Goal: Task Accomplishment & Management: Use online tool/utility

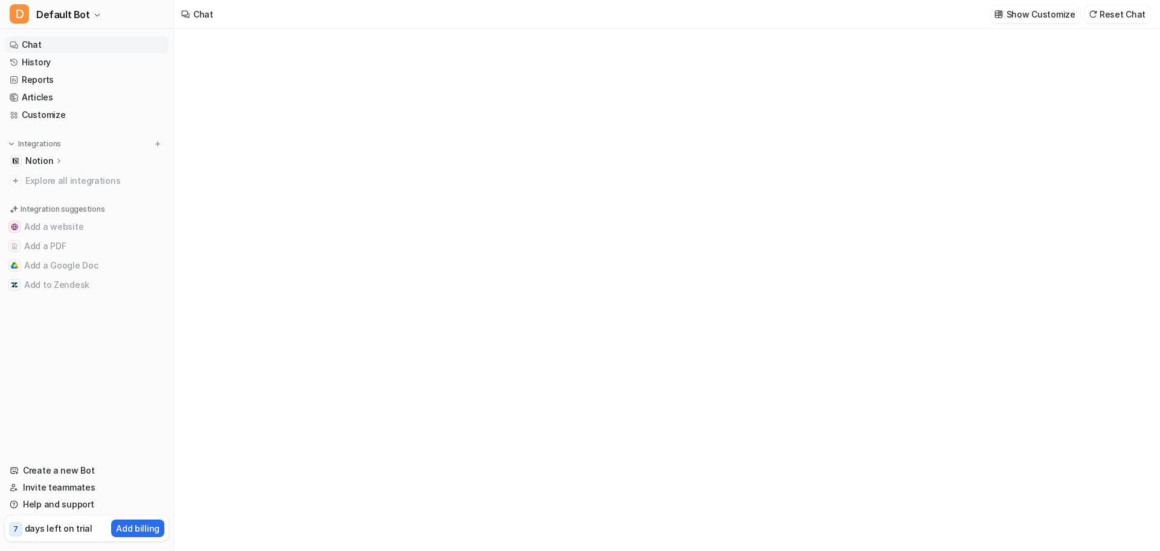
type textarea "**********"
click at [43, 160] on p "Notion" at bounding box center [39, 161] width 28 height 12
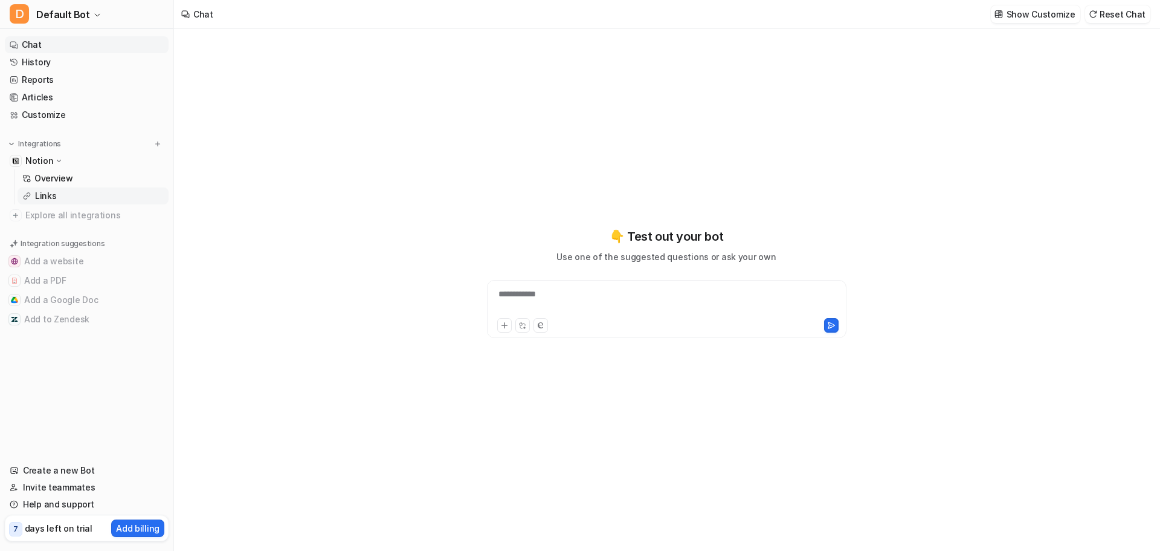
click at [44, 198] on p "Links" at bounding box center [46, 196] width 22 height 12
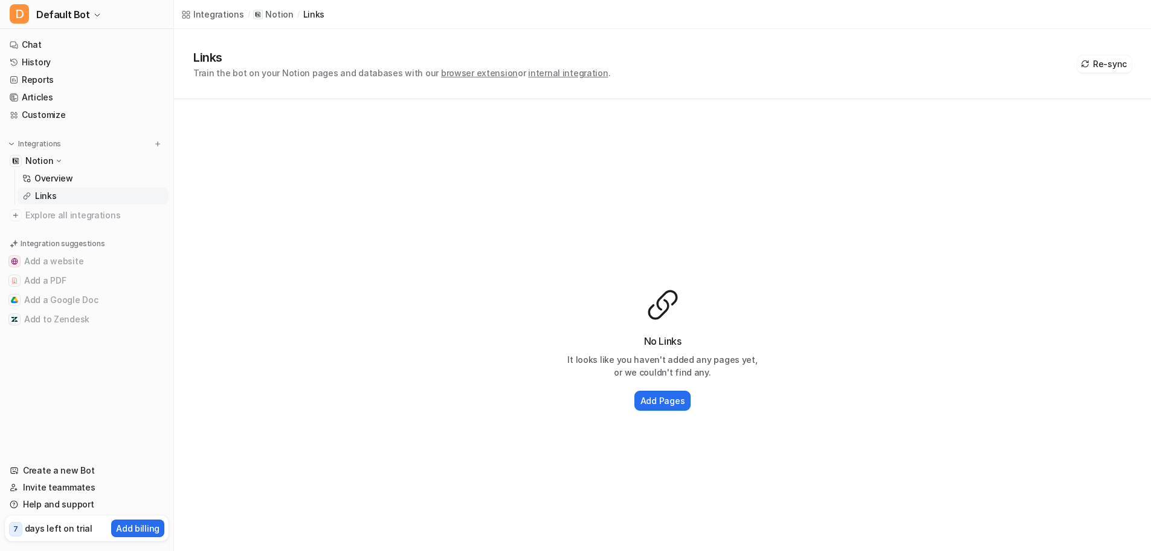
click at [295, 268] on div "No Links It looks like you haven't added any pages yet, or we couldn't find any…" at bounding box center [662, 350] width 977 height 502
click at [77, 216] on span "Explore all integrations" at bounding box center [94, 214] width 138 height 19
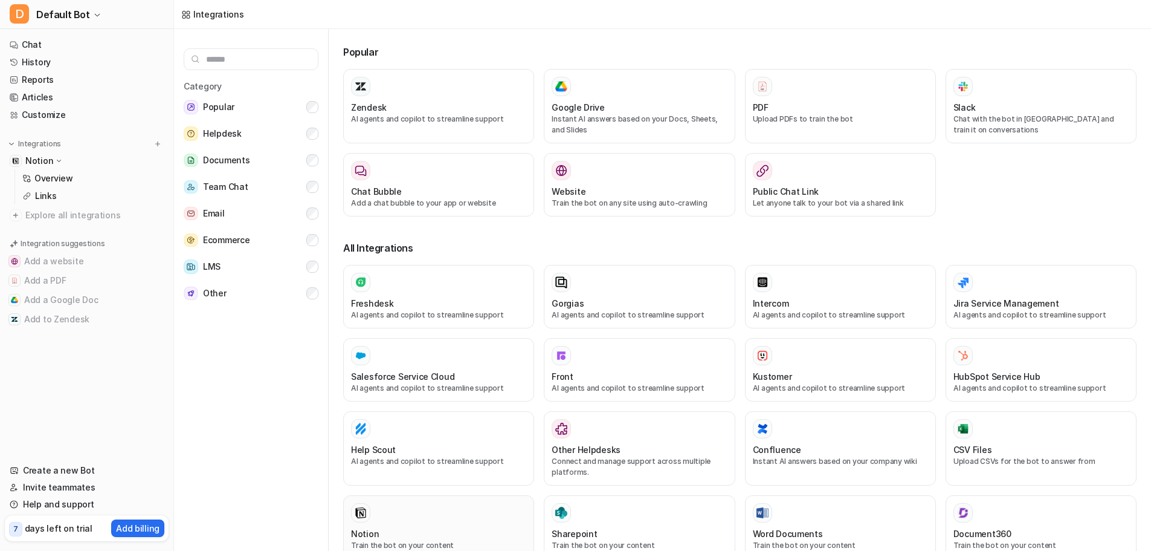
click at [393, 522] on div "Notion Train the bot on your content" at bounding box center [438, 527] width 175 height 48
